Goal: Task Accomplishment & Management: Use online tool/utility

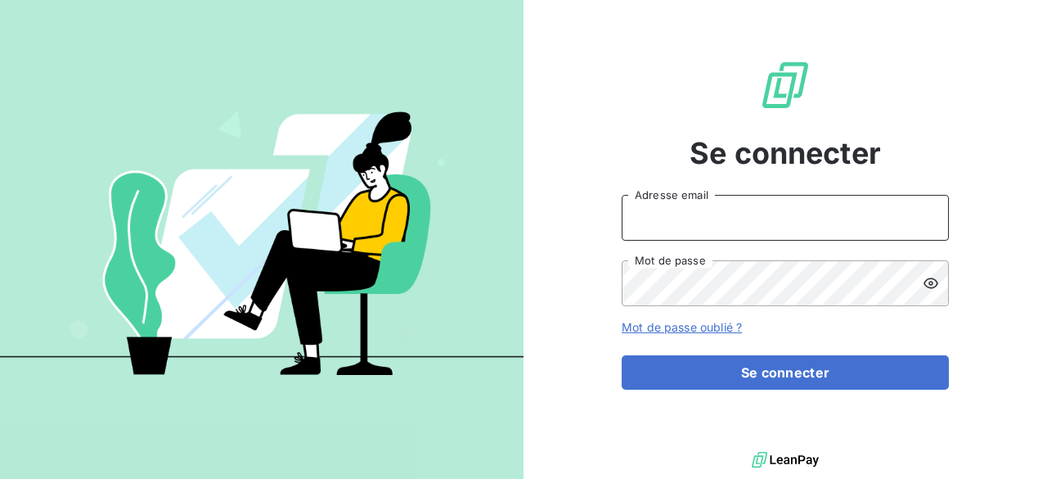
click at [743, 222] on input "Adresse email" at bounding box center [785, 218] width 327 height 46
type input "[PERSON_NAME][EMAIL_ADDRESS][DOMAIN_NAME]"
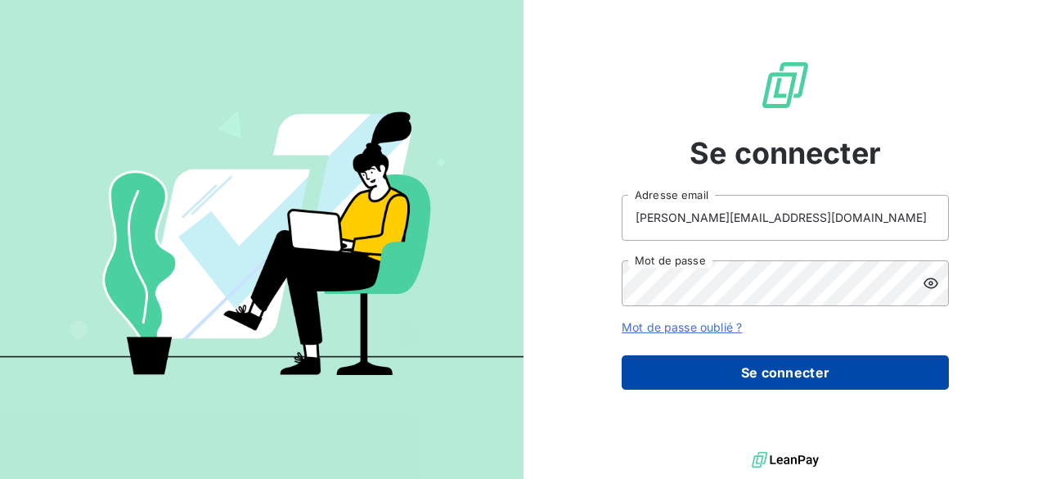
click at [766, 371] on button "Se connecter" at bounding box center [785, 372] width 327 height 34
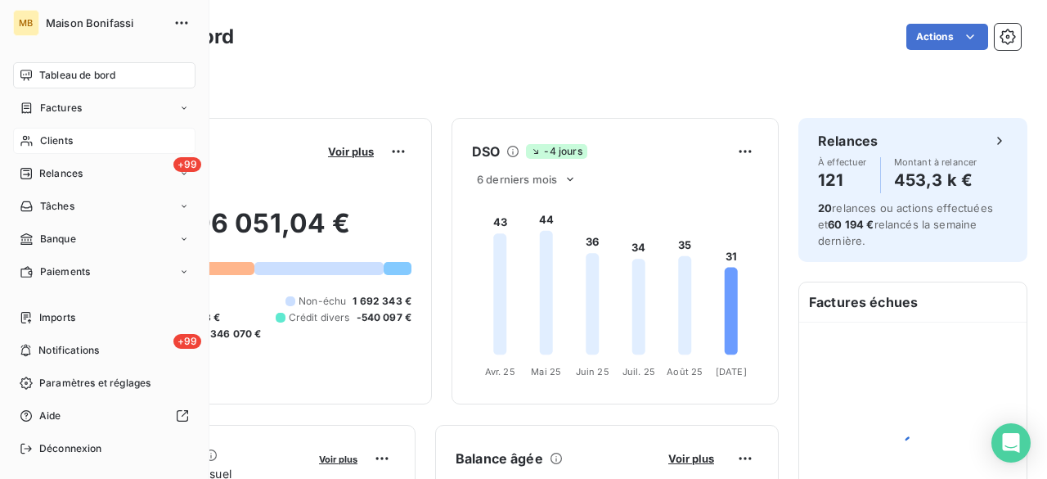
click at [71, 142] on span "Clients" at bounding box center [56, 140] width 33 height 15
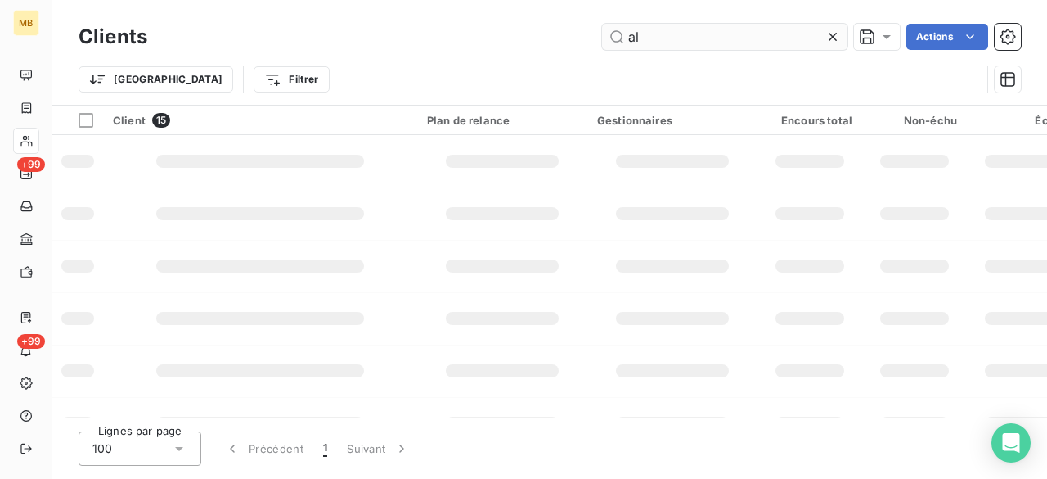
type input "a"
type input "monsieur"
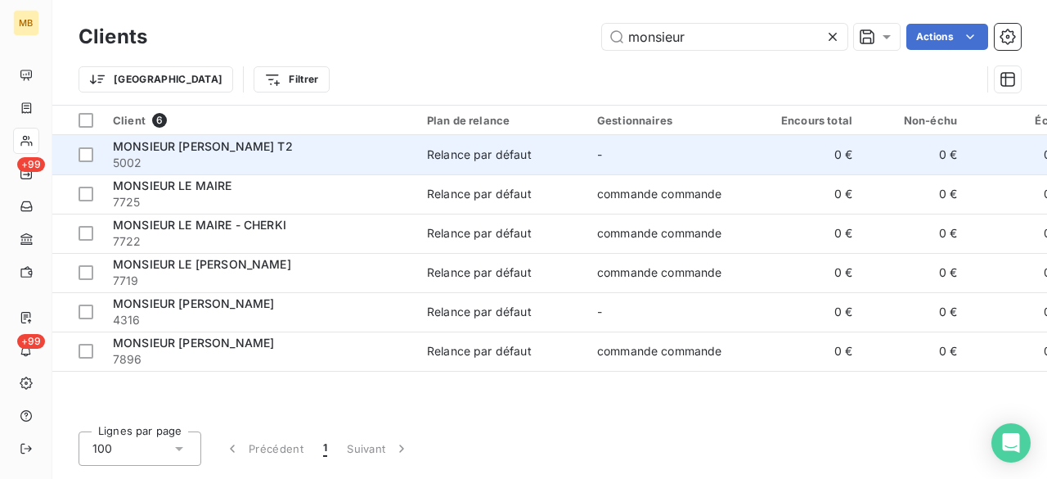
click at [237, 150] on span "MONSIEUR [PERSON_NAME] T2" at bounding box center [203, 146] width 180 height 14
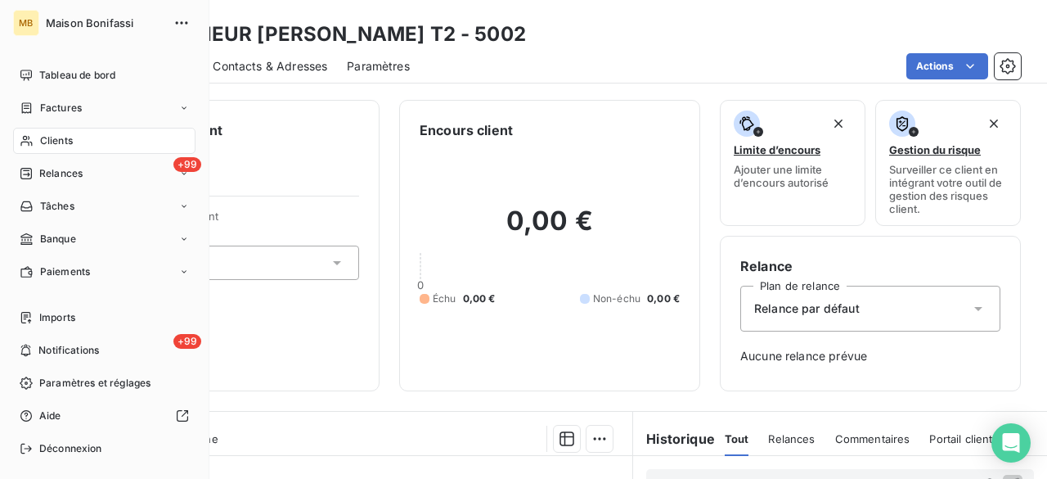
click at [48, 138] on span "Clients" at bounding box center [56, 140] width 33 height 15
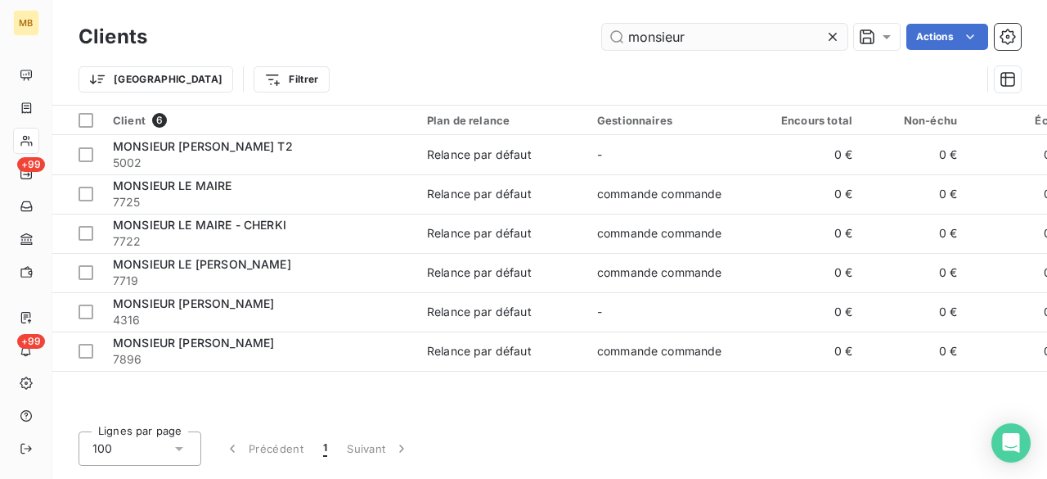
click at [703, 35] on input "monsieur" at bounding box center [724, 37] width 245 height 26
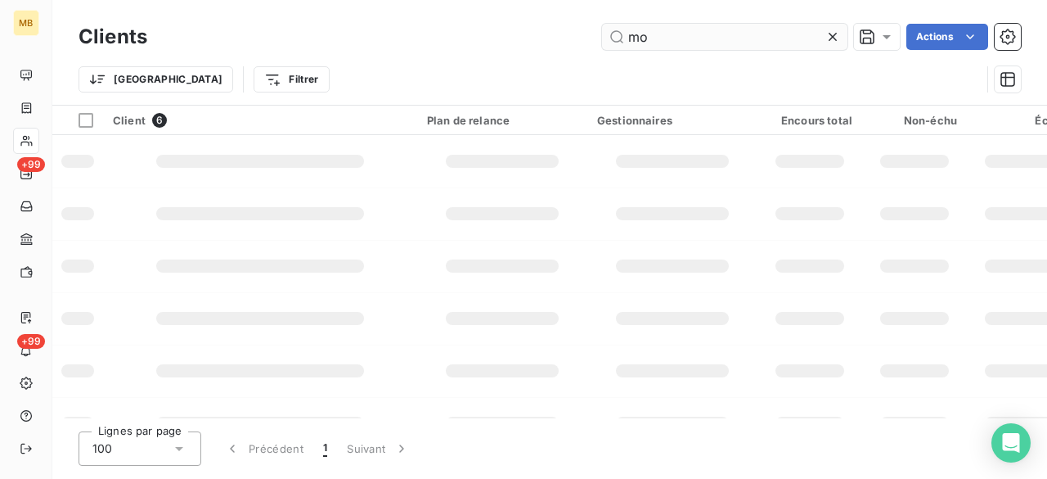
type input "m"
type input "("
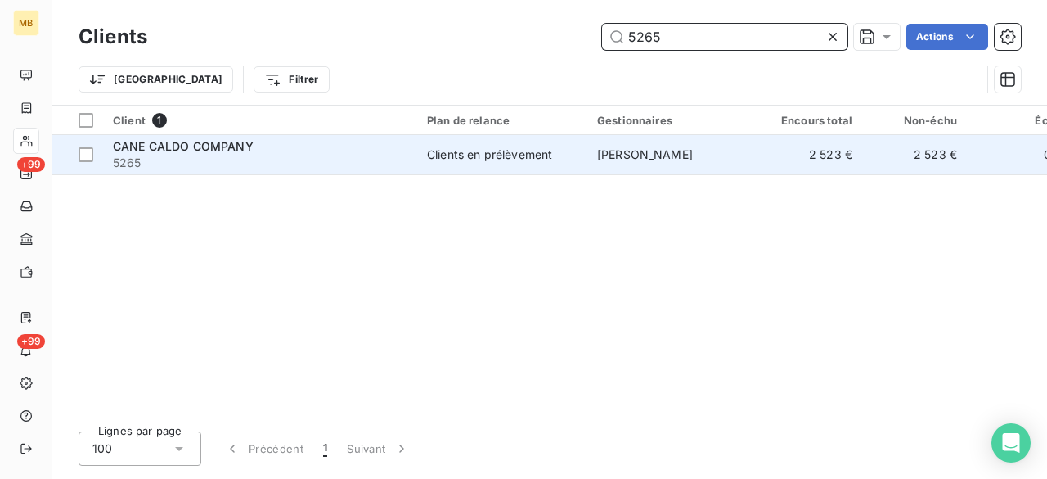
type input "5265"
click at [688, 150] on span "[PERSON_NAME]" at bounding box center [645, 154] width 96 height 14
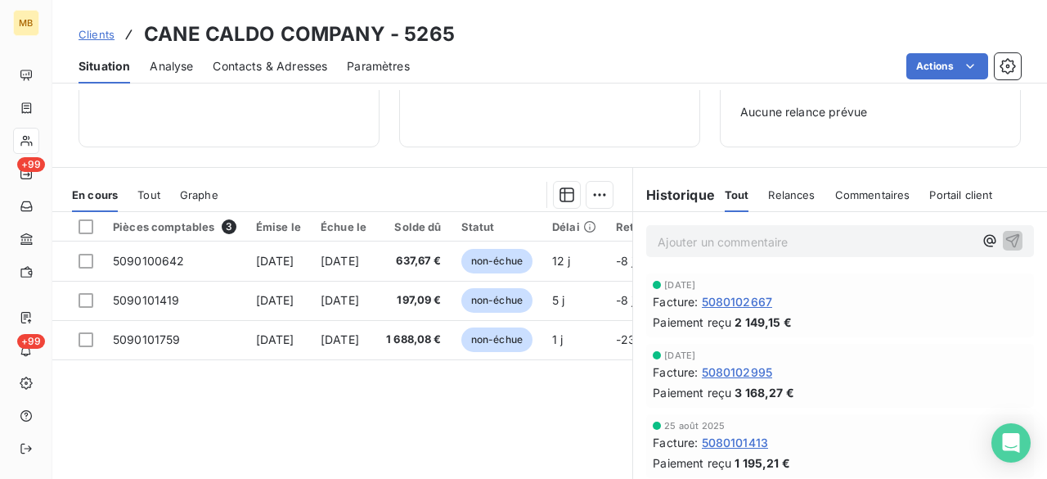
scroll to position [255, 0]
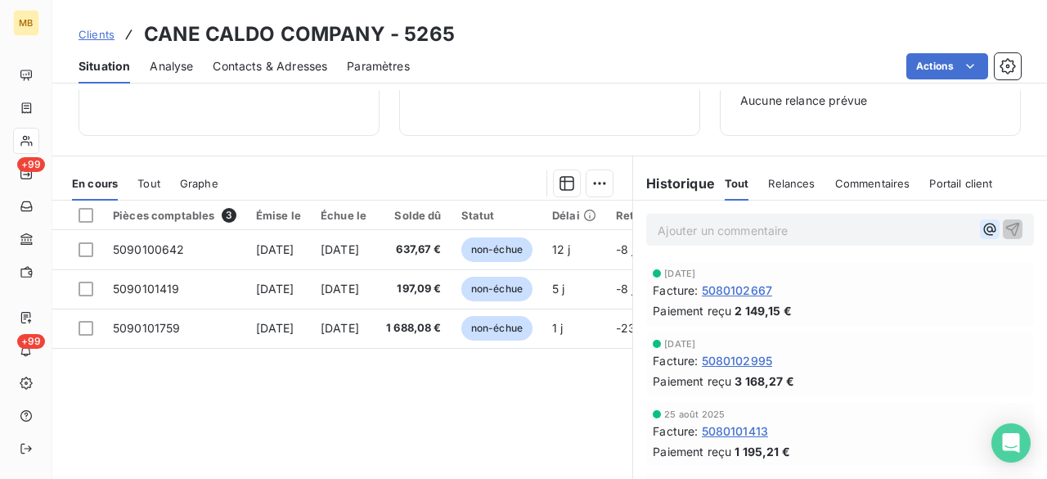
click at [982, 232] on icon "button" at bounding box center [990, 229] width 16 height 16
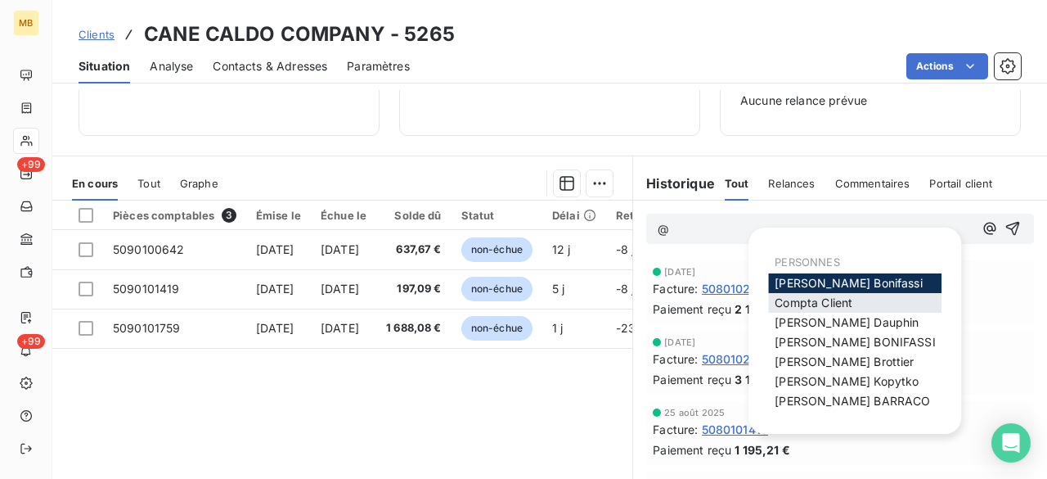
click at [838, 305] on span "Compta Client" at bounding box center [814, 302] width 78 height 14
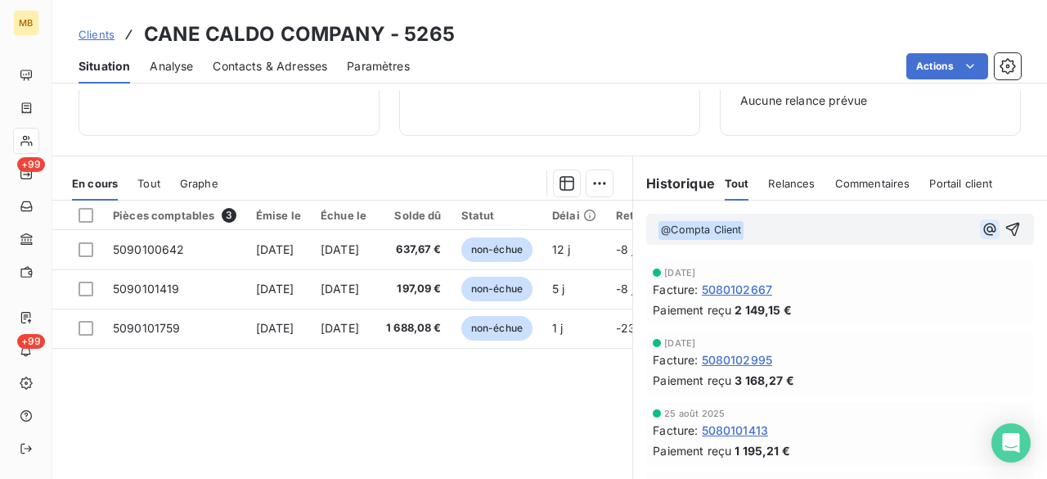
click at [982, 232] on icon "button" at bounding box center [990, 229] width 16 height 16
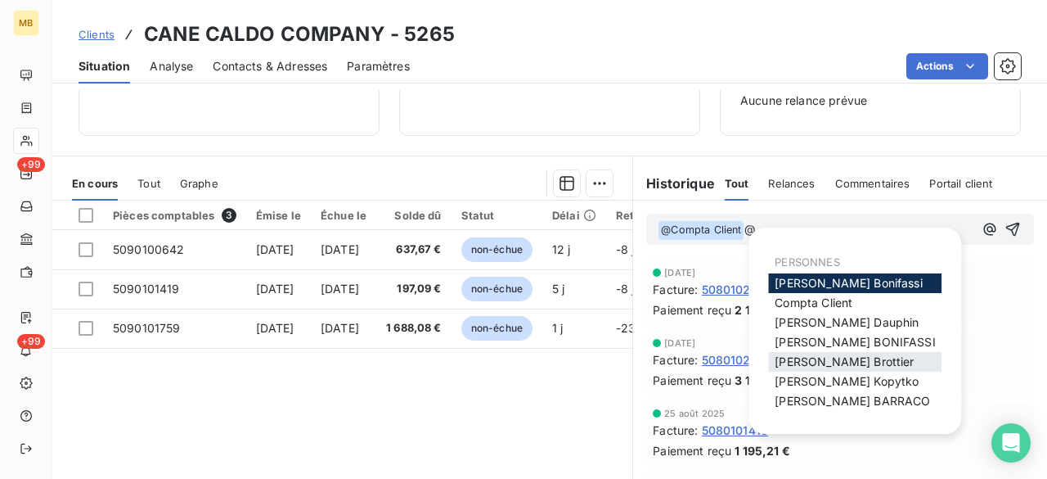
click at [846, 360] on span "[PERSON_NAME]" at bounding box center [844, 361] width 139 height 14
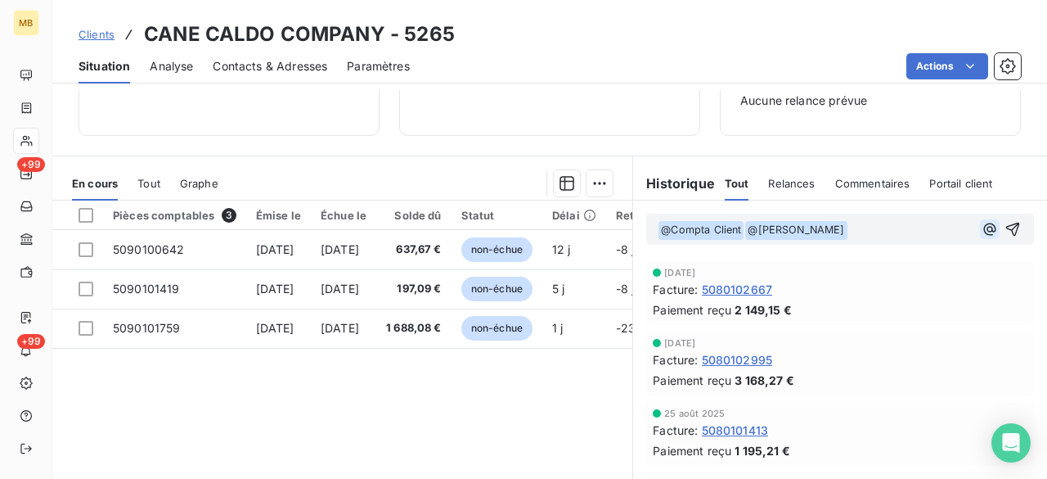
click at [984, 232] on icon "button" at bounding box center [990, 229] width 12 height 12
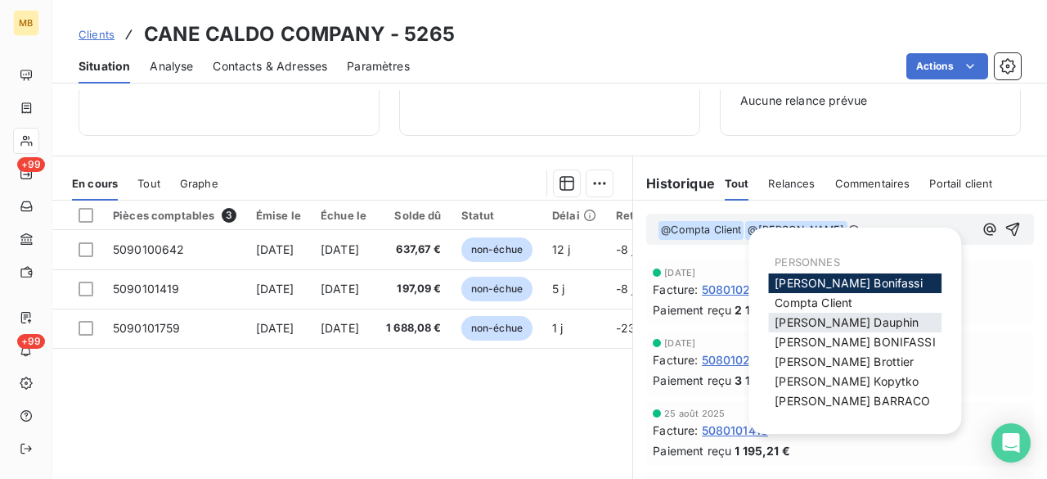
click at [840, 317] on span "[PERSON_NAME]" at bounding box center [847, 322] width 144 height 14
click at [982, 222] on icon "button" at bounding box center [990, 229] width 16 height 16
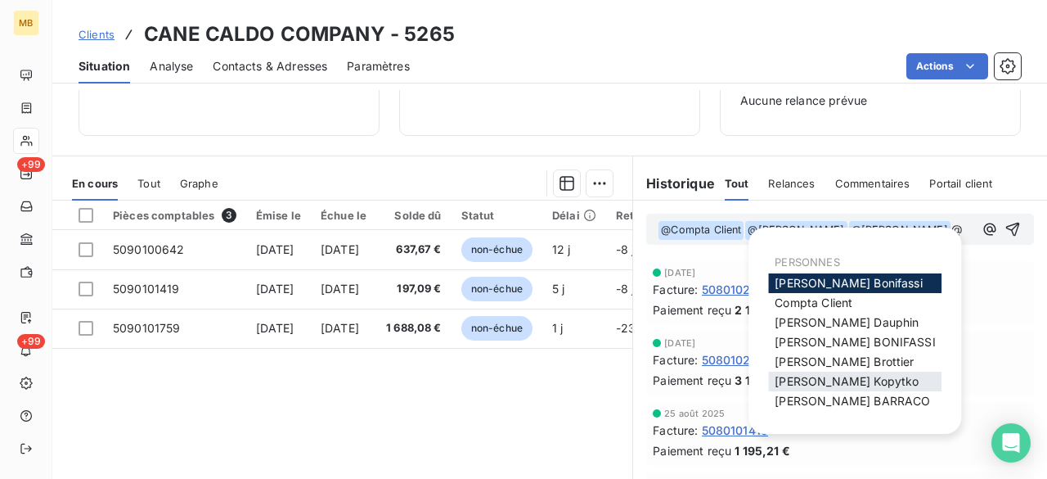
click at [847, 383] on span "[PERSON_NAME]" at bounding box center [847, 381] width 144 height 14
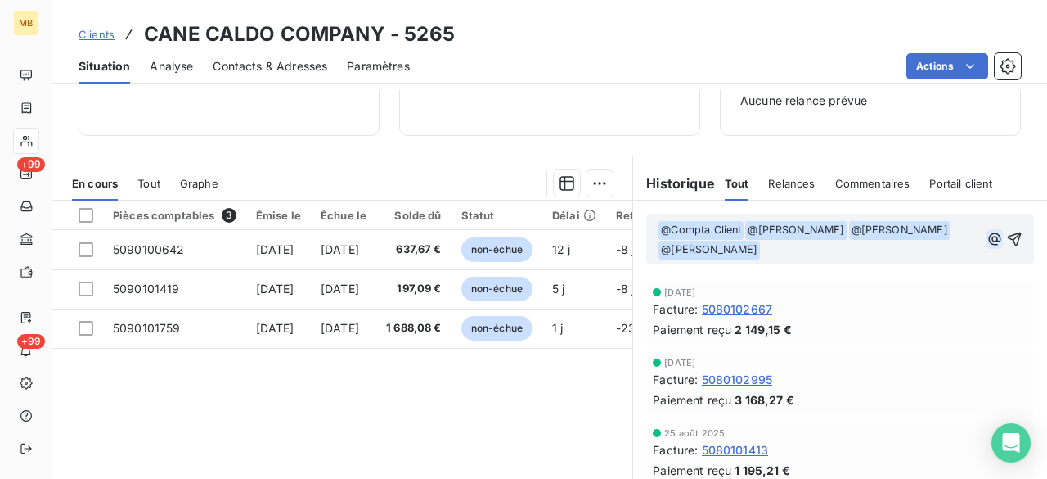
click at [987, 240] on icon "button" at bounding box center [995, 239] width 16 height 16
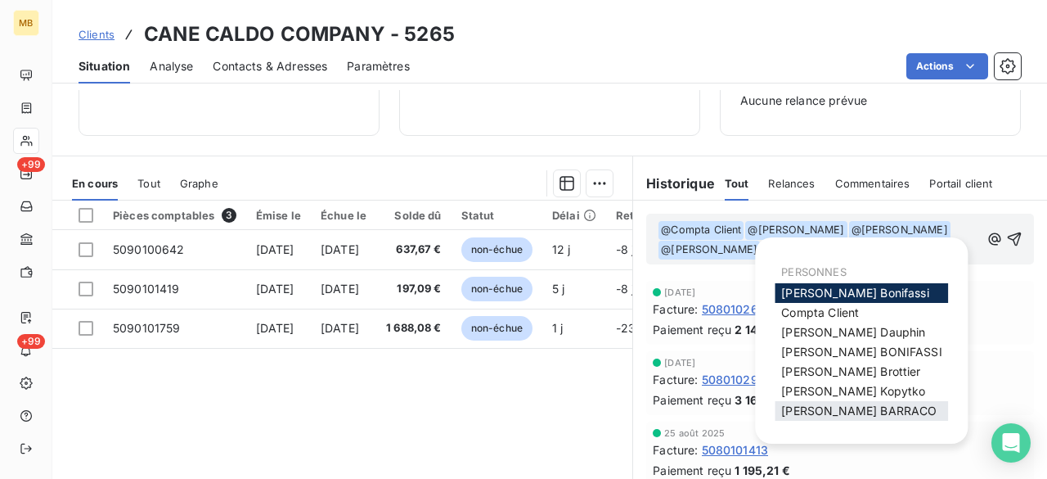
click at [826, 415] on span "[PERSON_NAME]" at bounding box center [858, 410] width 155 height 14
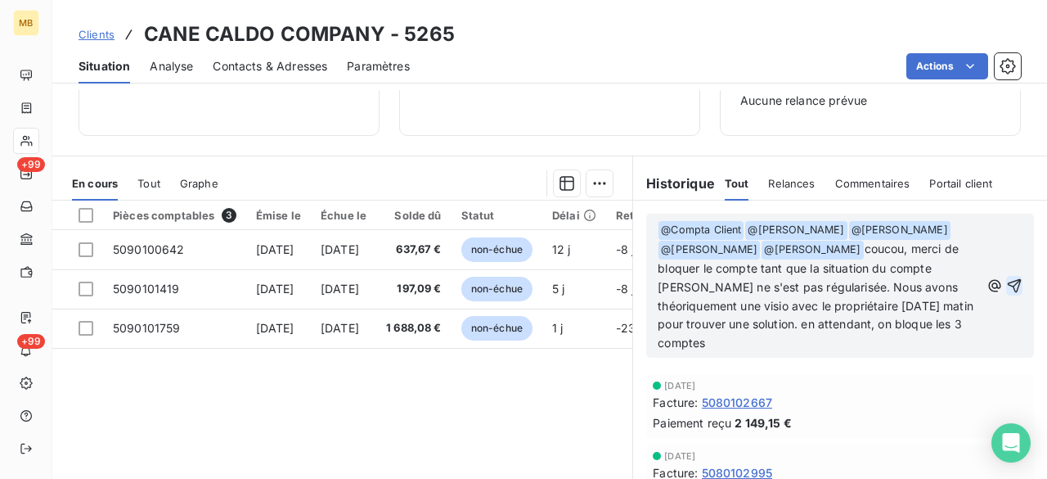
click at [1006, 284] on icon "button" at bounding box center [1014, 285] width 16 height 16
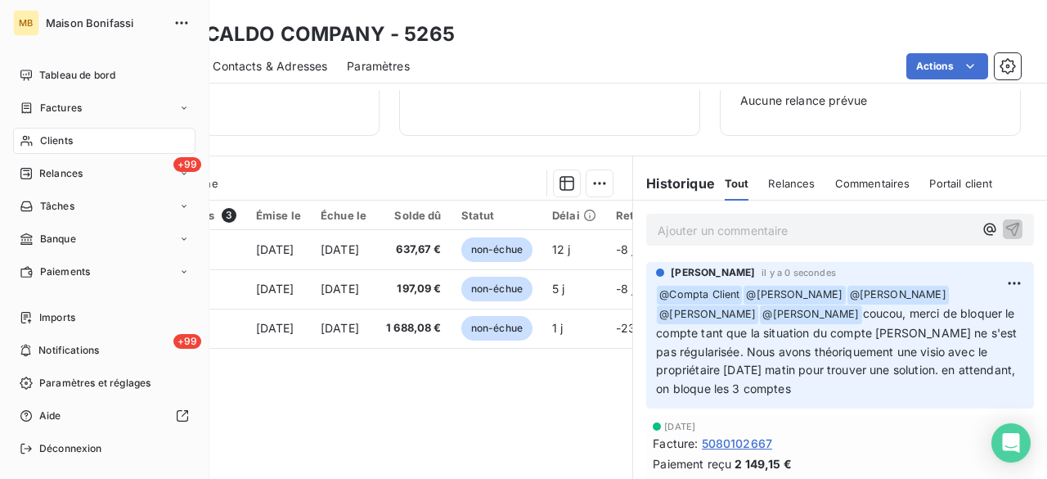
click at [74, 138] on div "Clients" at bounding box center [104, 141] width 182 height 26
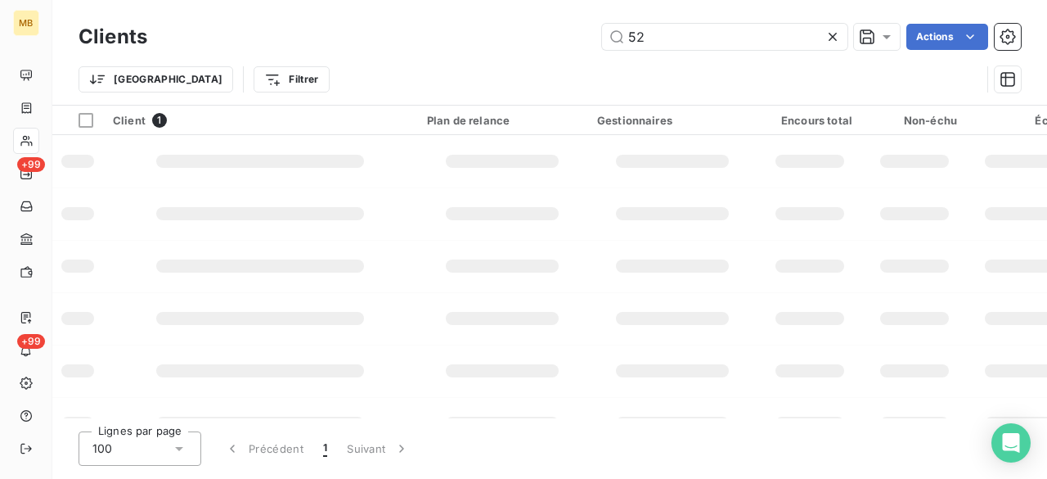
type input "5"
type input "c"
type input "_"
type input "8064"
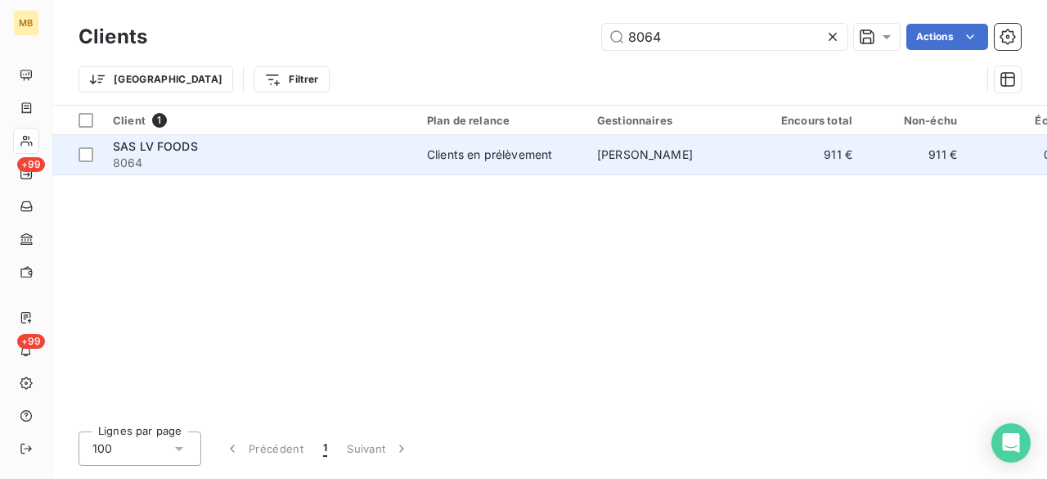
click at [541, 156] on div "Clients en prélèvement" at bounding box center [489, 154] width 125 height 16
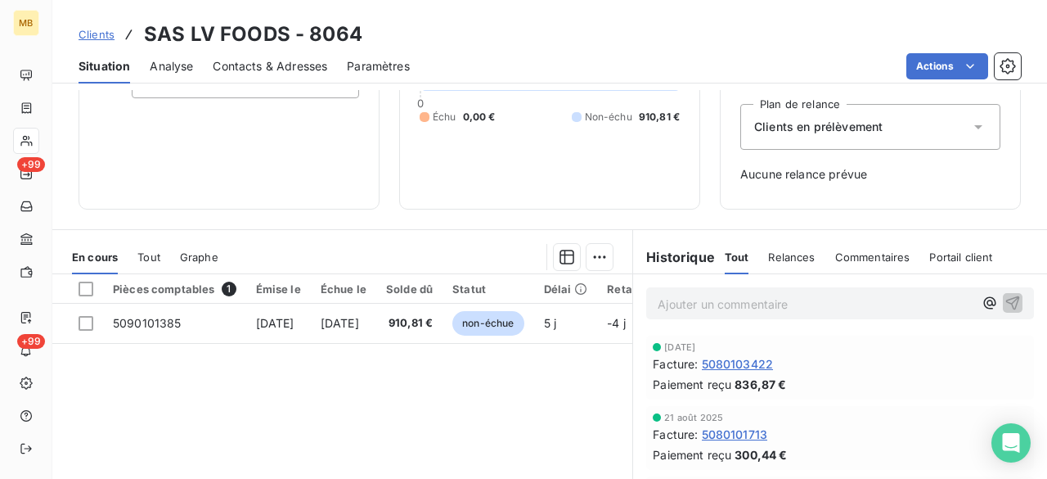
scroll to position [203, 0]
